Goal: Find contact information: Find contact information

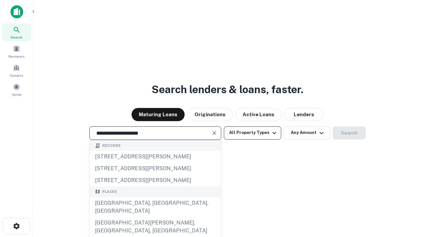
click at [155, 217] on div "Santa Monica, CA, USA" at bounding box center [155, 207] width 131 height 20
click at [252, 133] on button "All Property Types" at bounding box center [252, 133] width 57 height 13
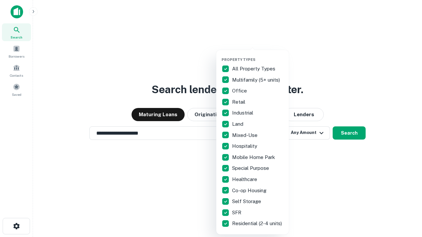
type input "**********"
click at [258, 55] on button "button" at bounding box center [257, 55] width 72 height 0
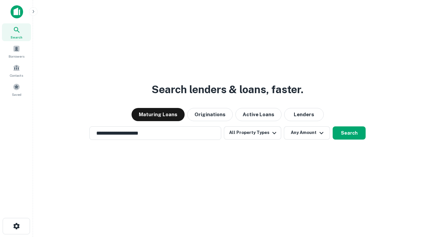
scroll to position [10, 0]
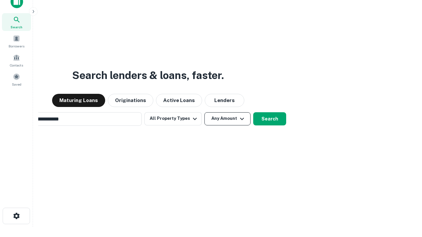
click at [204, 112] on button "Any Amount" at bounding box center [227, 118] width 46 height 13
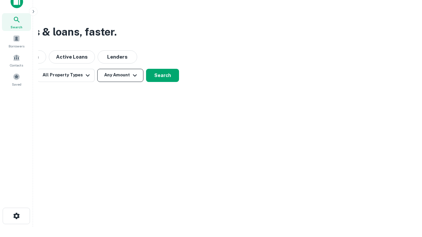
scroll to position [11, 0]
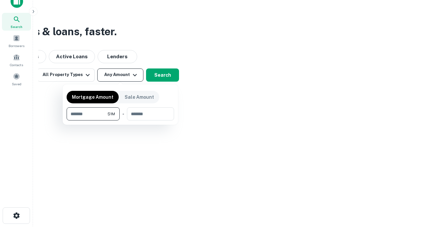
type input "*******"
click at [120, 121] on button "button" at bounding box center [120, 121] width 107 height 0
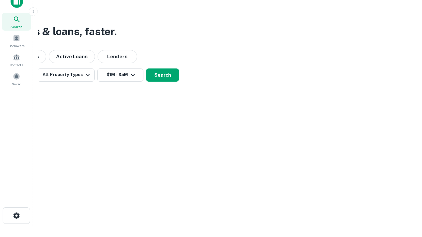
scroll to position [4, 122]
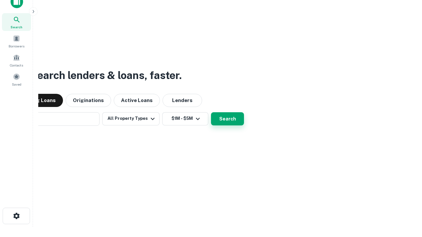
click at [211, 112] on button "Search" at bounding box center [227, 118] width 33 height 13
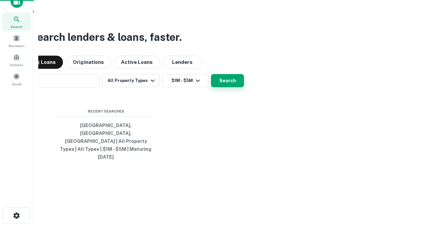
scroll to position [17, 186]
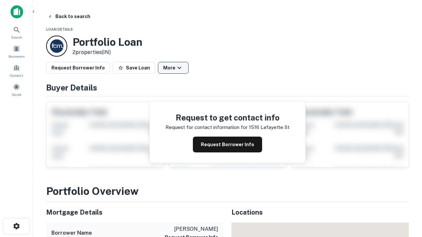
click at [173, 68] on button "More" at bounding box center [173, 68] width 31 height 12
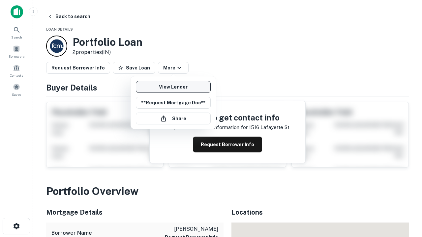
click at [173, 87] on link "View Lender" at bounding box center [173, 87] width 75 height 12
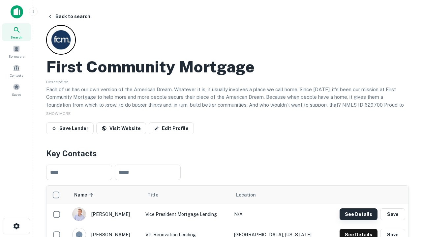
click at [358, 214] on button "See Details" at bounding box center [358, 215] width 38 height 12
click at [16, 226] on icon "button" at bounding box center [17, 226] width 8 height 8
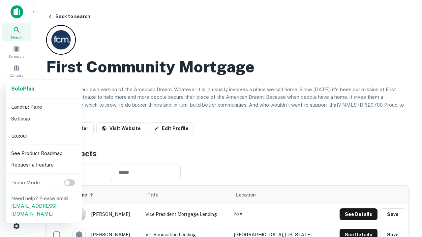
click at [43, 136] on li "Logout" at bounding box center [44, 136] width 71 height 12
